Goal: Information Seeking & Learning: Learn about a topic

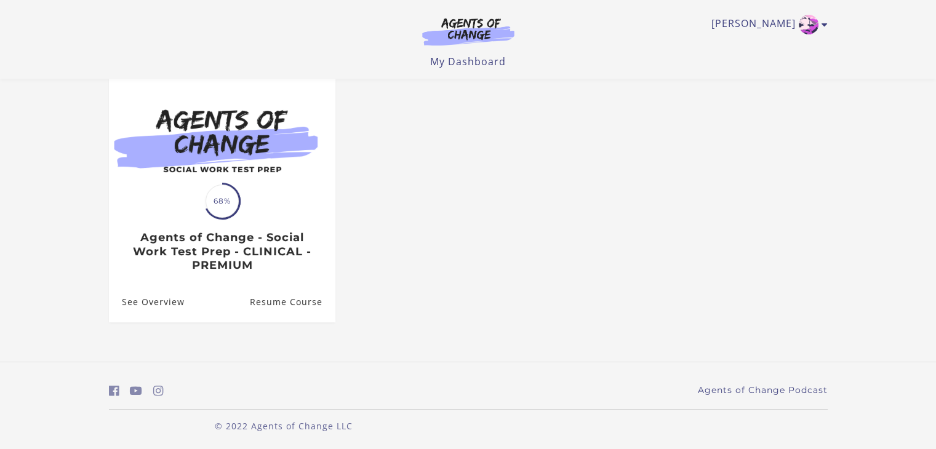
scroll to position [114, 0]
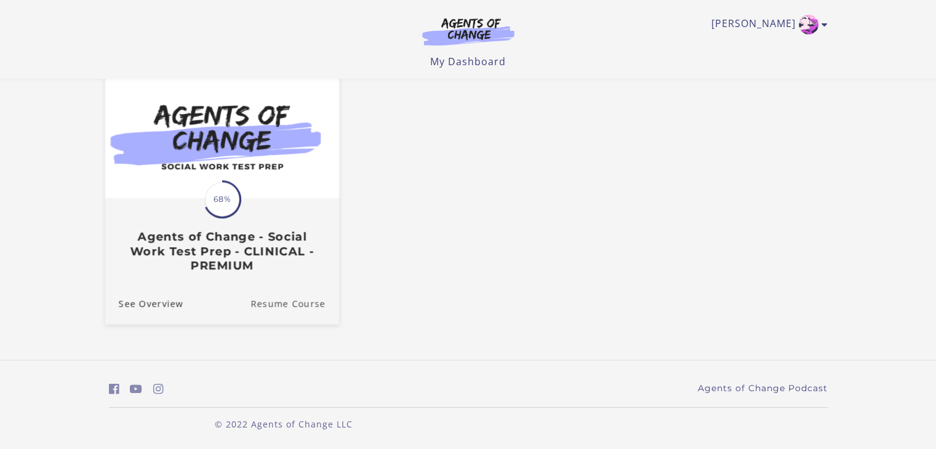
click at [291, 300] on link "Resume Course" at bounding box center [295, 303] width 89 height 41
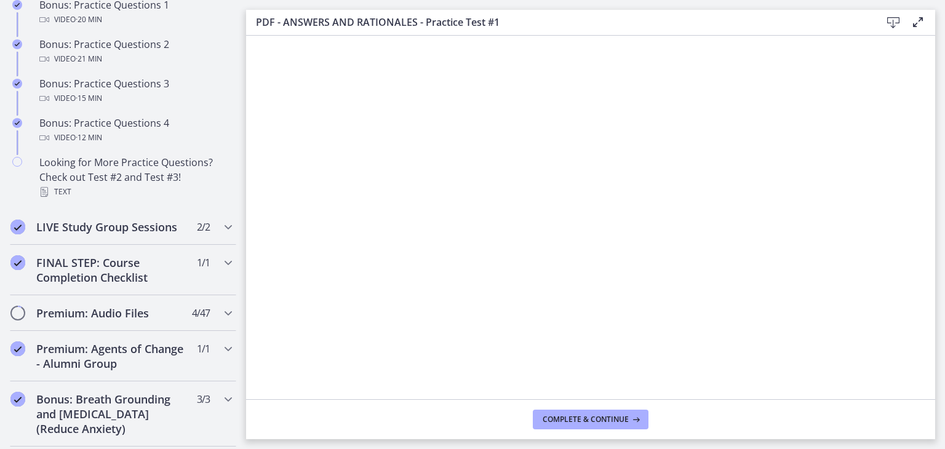
scroll to position [862, 0]
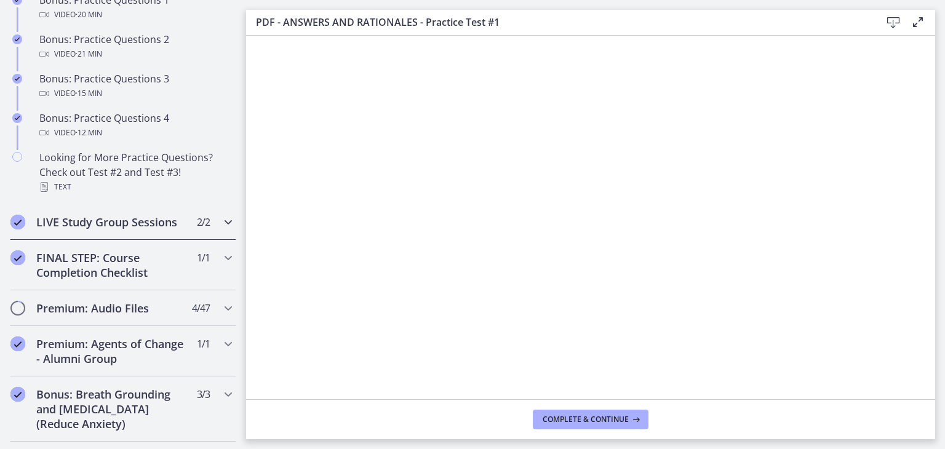
click at [128, 240] on div "LIVE Study Group Sessions 2 / 2 Completed" at bounding box center [123, 222] width 227 height 36
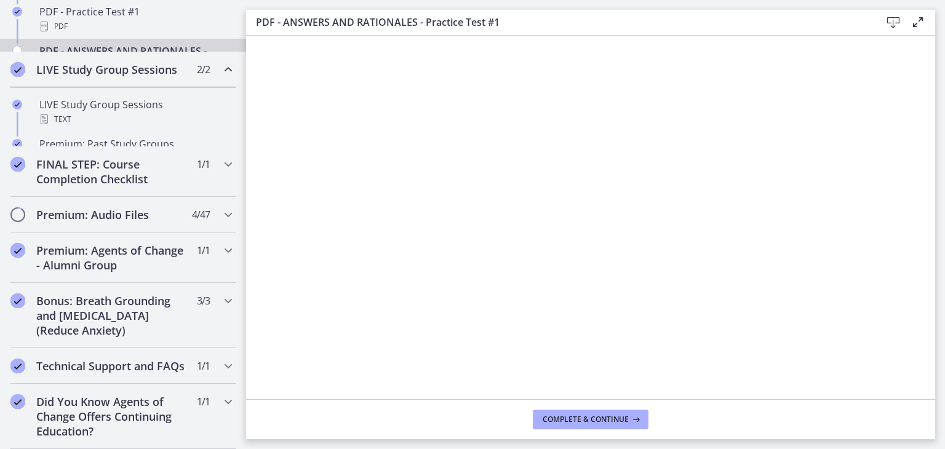
scroll to position [701, 0]
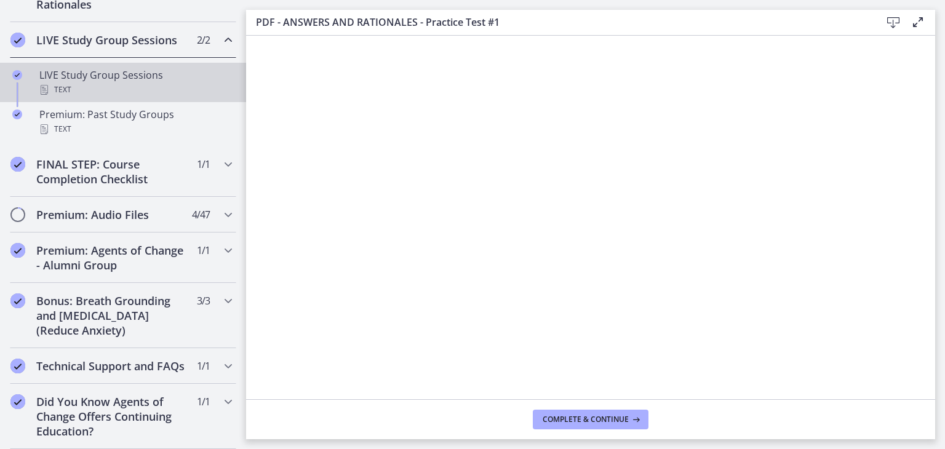
click at [89, 68] on div "LIVE Study Group Sessions Text" at bounding box center [135, 83] width 192 height 30
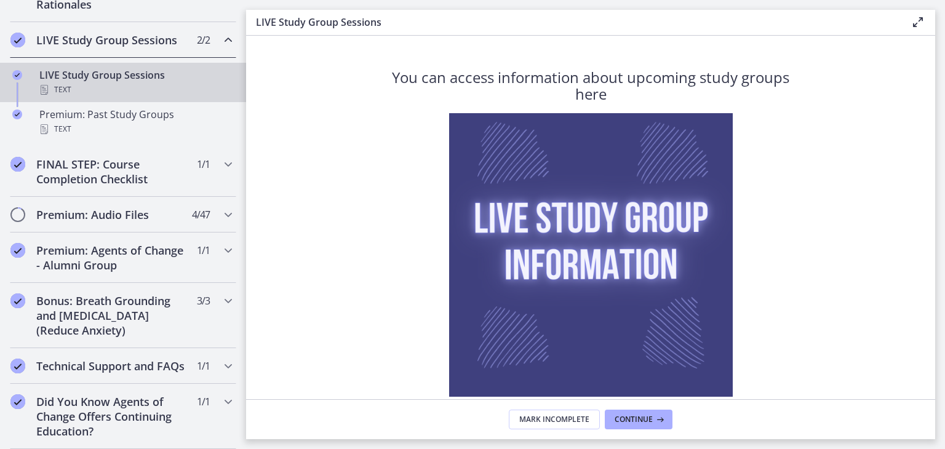
click at [515, 214] on img at bounding box center [591, 255] width 284 height 284
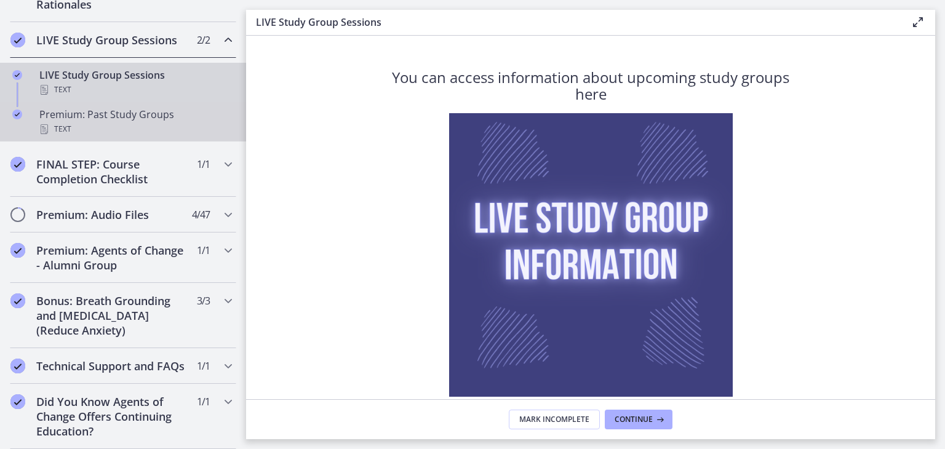
click at [71, 122] on div "Text" at bounding box center [135, 129] width 192 height 15
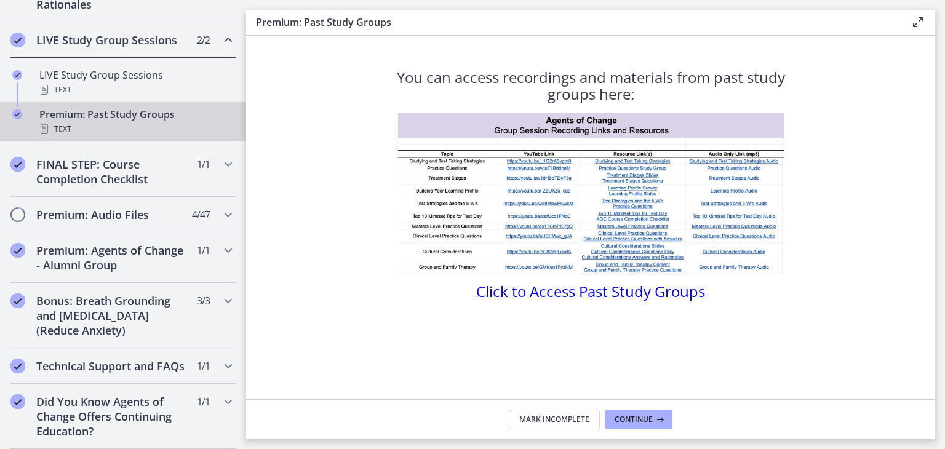
click at [492, 193] on img at bounding box center [591, 193] width 386 height 161
